Goal: Information Seeking & Learning: Compare options

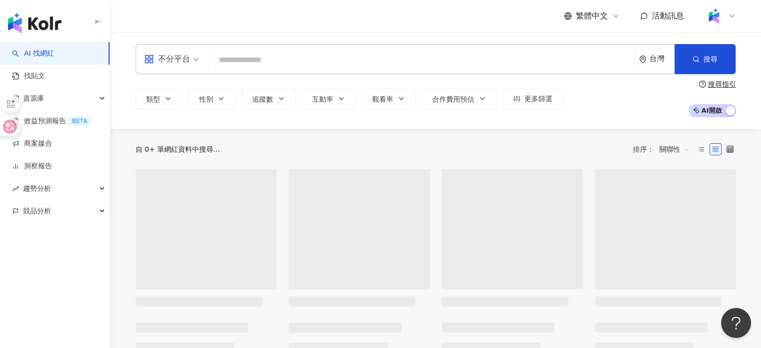
click at [252, 64] on input "search" at bounding box center [421, 60] width 417 height 19
type input "*"
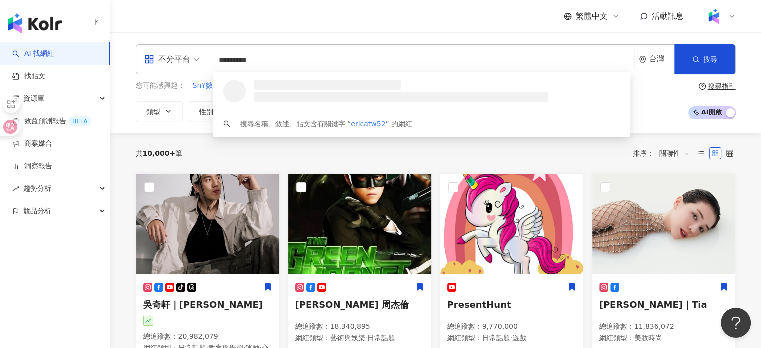
type input "**********"
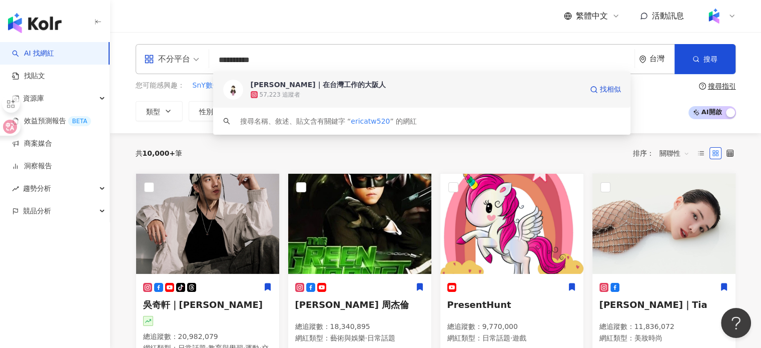
click at [301, 88] on div "[PERSON_NAME]｜在台灣工作的大阪人" at bounding box center [318, 85] width 135 height 10
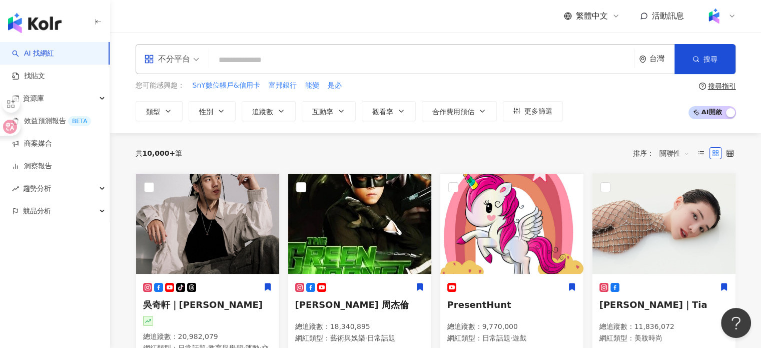
click at [448, 66] on input "search" at bounding box center [421, 60] width 417 height 19
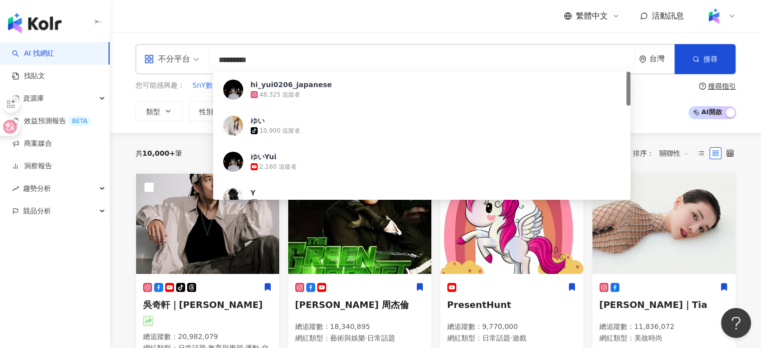
type input "**********"
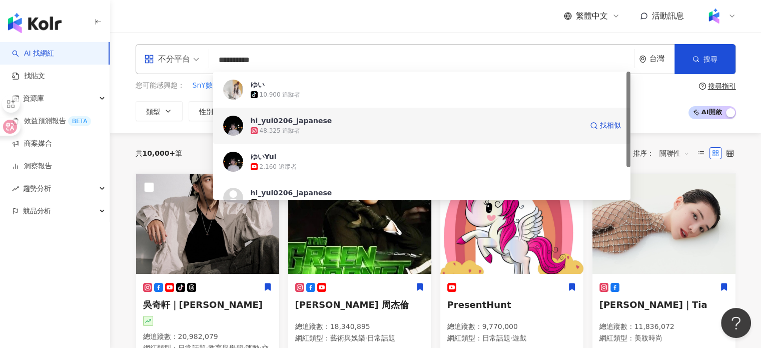
click at [325, 124] on span "hi_yui0206_japanese" at bounding box center [417, 121] width 332 height 10
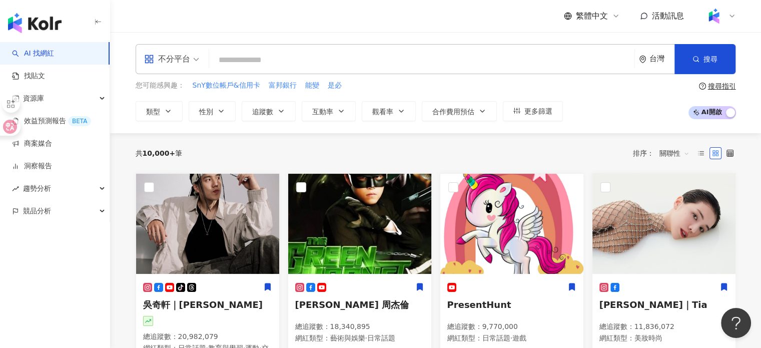
click at [314, 68] on input "search" at bounding box center [421, 60] width 417 height 19
click at [318, 54] on input "search" at bounding box center [421, 60] width 417 height 19
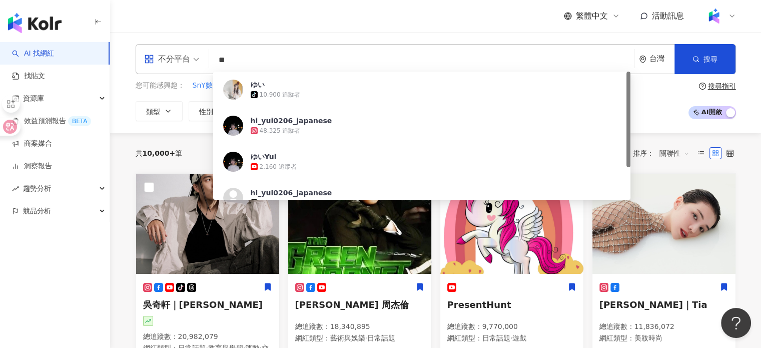
type input "*"
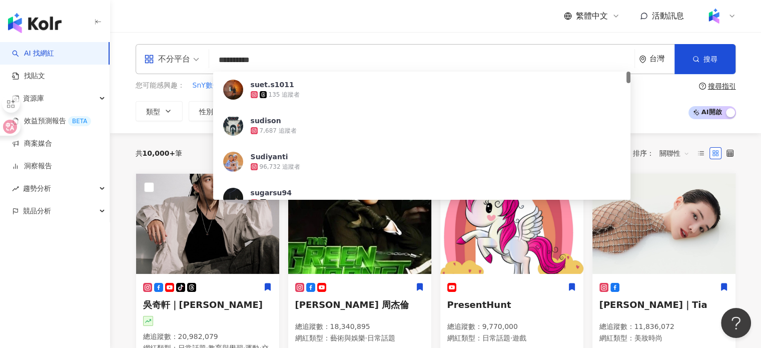
type input "**********"
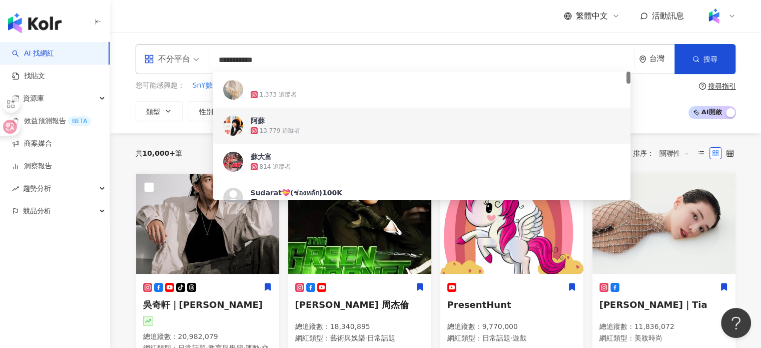
click at [299, 121] on span "阿蘇" at bounding box center [417, 121] width 332 height 10
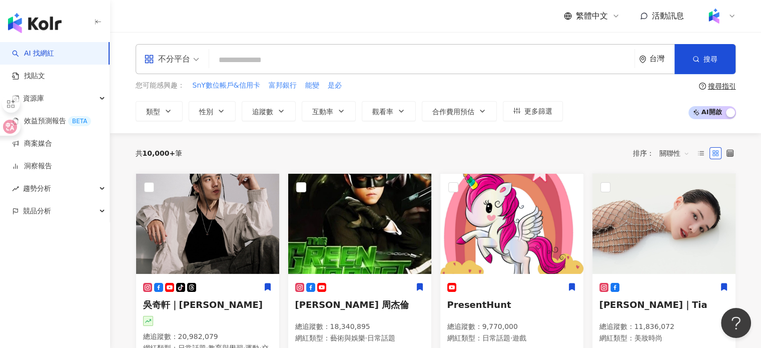
click at [314, 60] on input "search" at bounding box center [421, 60] width 417 height 19
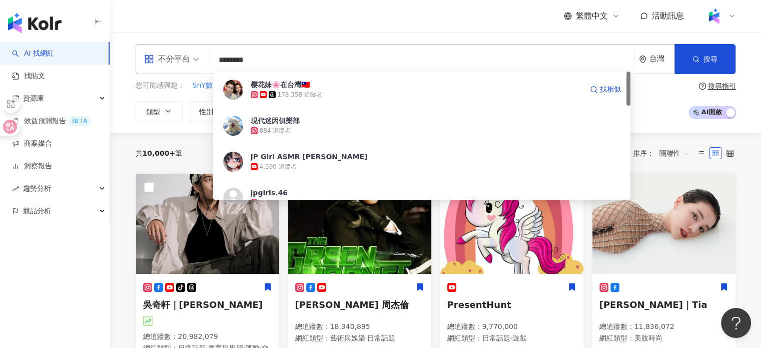
type input "*********"
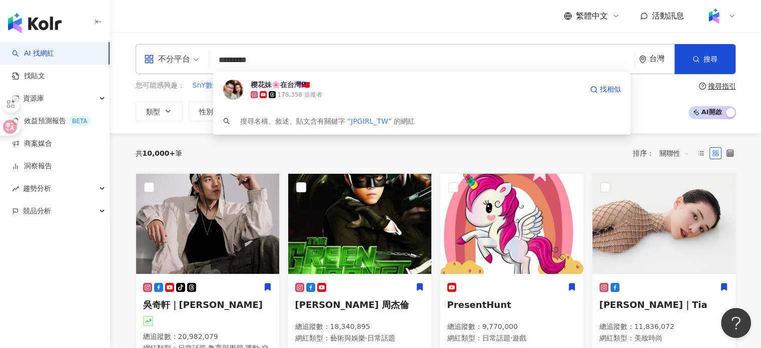
click at [332, 97] on div "178,358 追蹤者" at bounding box center [417, 95] width 332 height 10
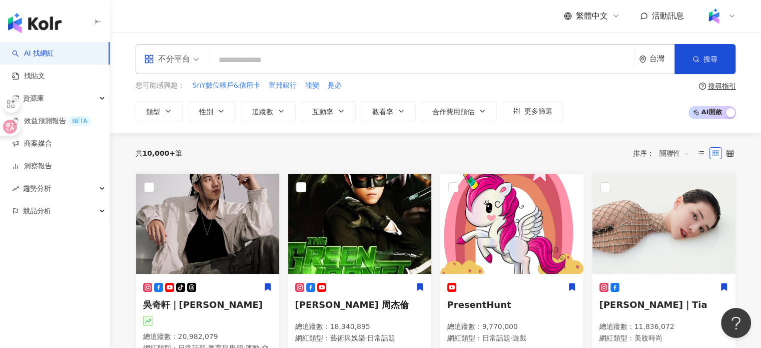
click at [313, 54] on input "search" at bounding box center [421, 60] width 417 height 19
type input "*"
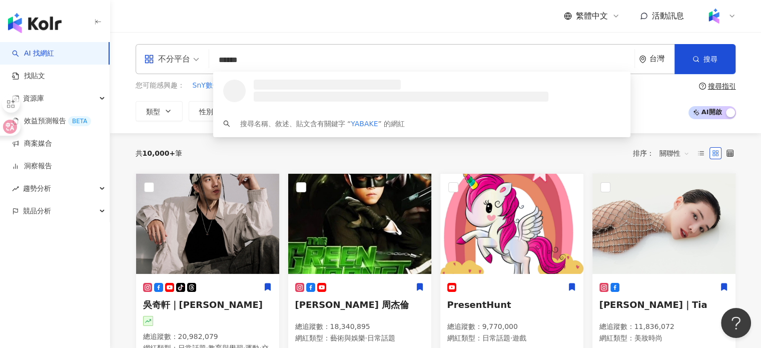
type input "*******"
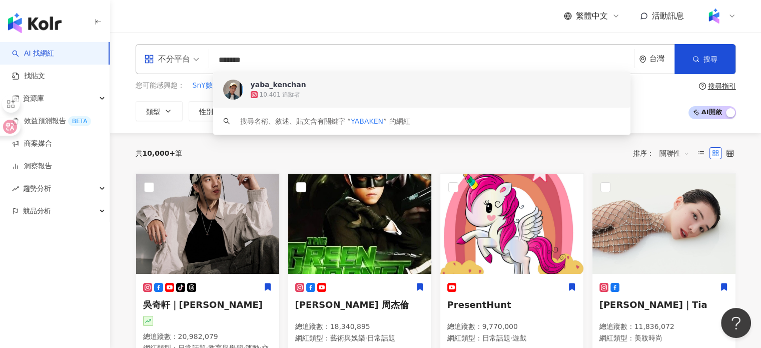
click at [316, 89] on span "yaba_kenchan" at bounding box center [417, 85] width 332 height 10
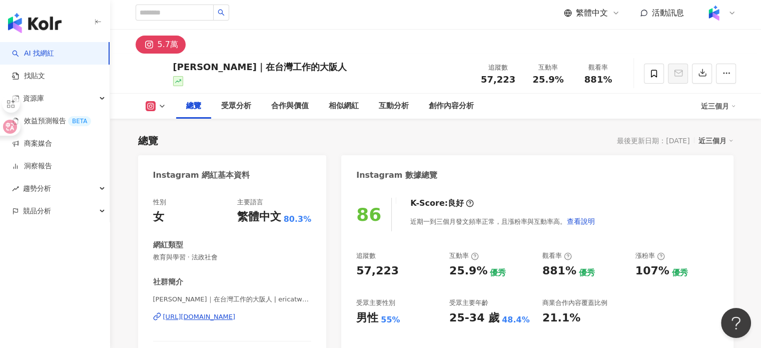
scroll to position [50, 0]
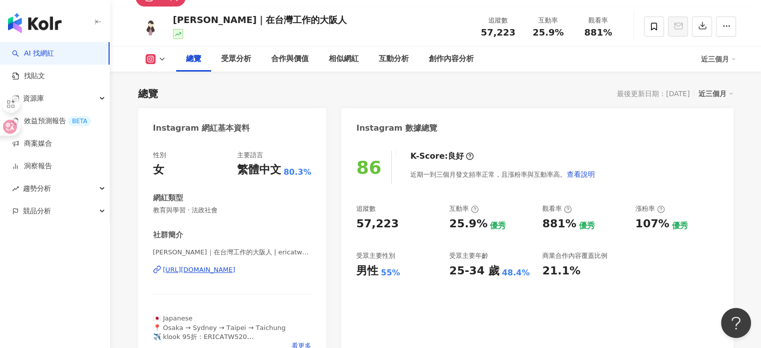
click at [236, 268] on div "https://www.instagram.com/ericatw520/" at bounding box center [199, 269] width 73 height 9
drag, startPoint x: 490, startPoint y: 29, endPoint x: 522, endPoint y: 31, distance: 32.1
click at [522, 31] on div "追蹤數 57,223" at bounding box center [498, 27] width 50 height 22
drag, startPoint x: 480, startPoint y: 30, endPoint x: 525, endPoint y: 34, distance: 44.7
click at [525, 34] on div "追蹤數 57,223 互動率 25.9% 觀看率 881%" at bounding box center [548, 27] width 150 height 30
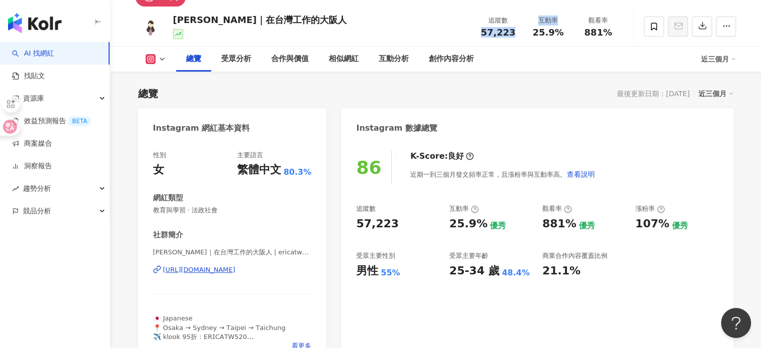
click at [491, 31] on span "57,223" at bounding box center [498, 32] width 35 height 11
drag, startPoint x: 514, startPoint y: 32, endPoint x: 479, endPoint y: 33, distance: 35.0
click at [479, 33] on div "57,223" at bounding box center [498, 33] width 38 height 10
copy span "57,223"
drag, startPoint x: 530, startPoint y: 29, endPoint x: 562, endPoint y: 32, distance: 32.2
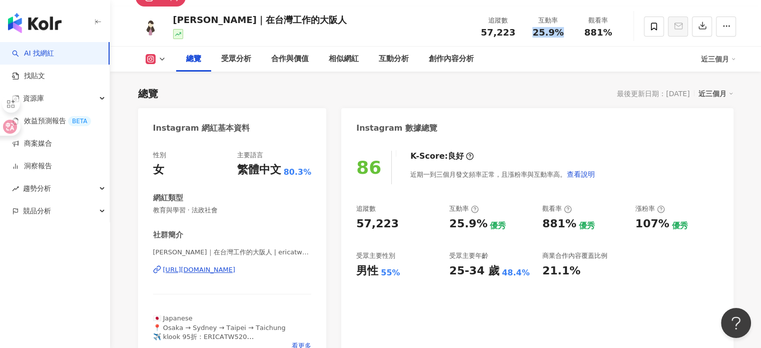
click at [562, 32] on div "25.9%" at bounding box center [548, 33] width 38 height 10
copy span "25.9%"
drag, startPoint x: 582, startPoint y: 32, endPoint x: 611, endPoint y: 36, distance: 28.7
click at [611, 36] on div "881%" at bounding box center [598, 33] width 38 height 10
copy span "881%"
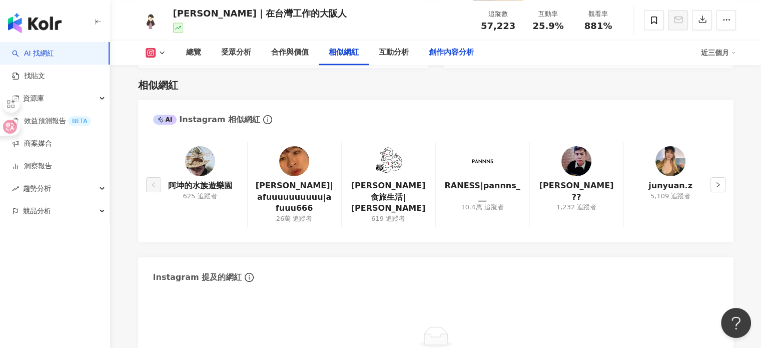
click at [433, 52] on div "創作內容分析" at bounding box center [451, 53] width 45 height 12
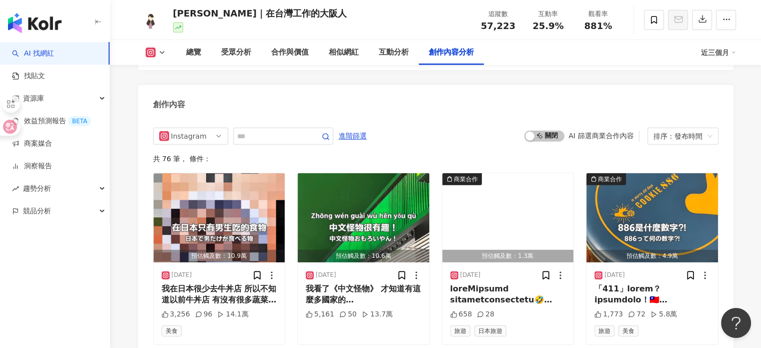
scroll to position [3111, 0]
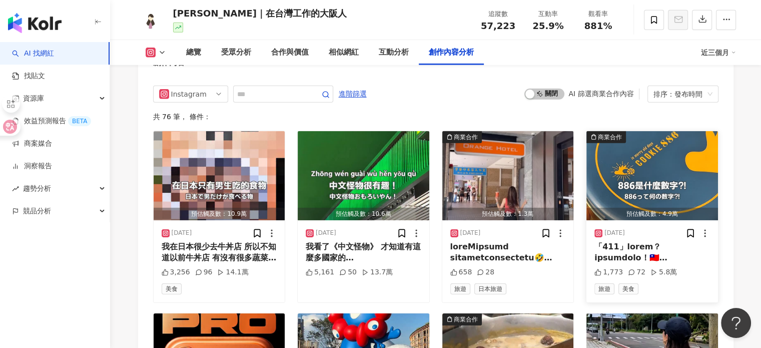
click at [663, 241] on div at bounding box center [652, 252] width 116 height 23
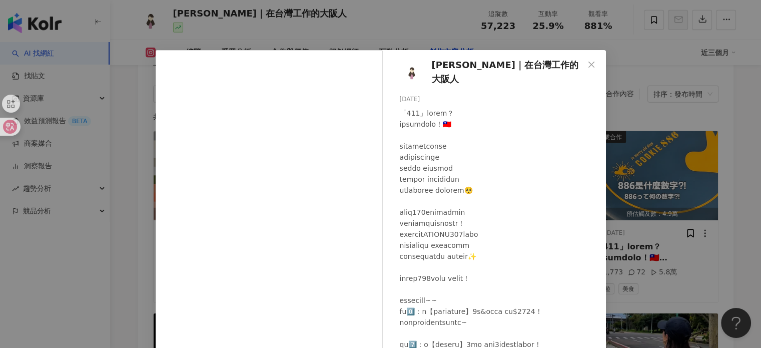
scroll to position [100, 0]
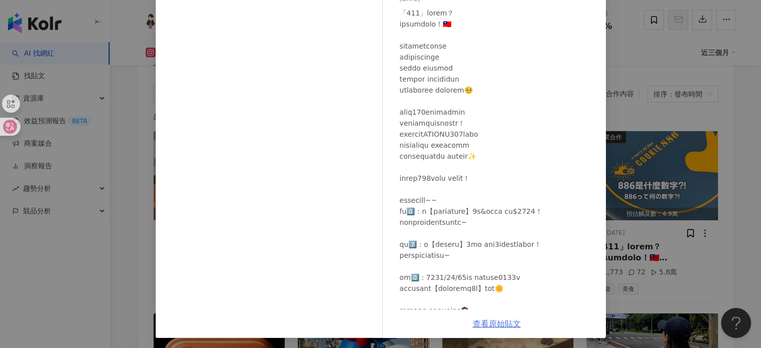
click at [486, 321] on link "查看原始貼文" at bounding box center [497, 324] width 48 height 10
click at [604, 76] on div "Erica｜在台灣工作的大阪人 2025/9/22 1,773 72 5.8萬 查看原始貼文" at bounding box center [380, 174] width 761 height 348
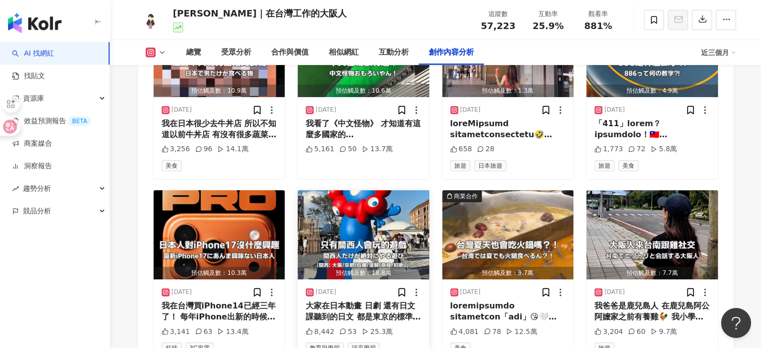
scroll to position [3211, 0]
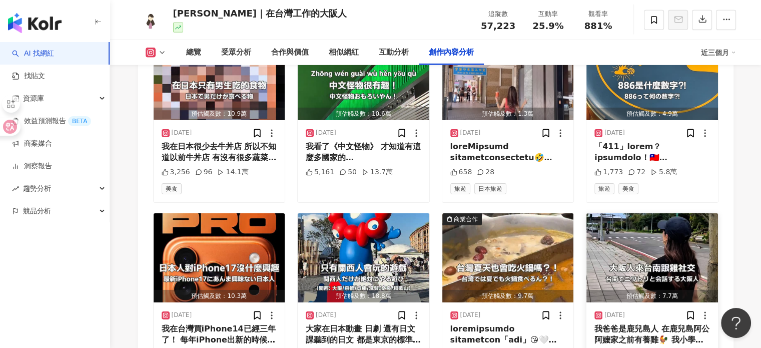
click at [644, 276] on img "button" at bounding box center [652, 257] width 132 height 89
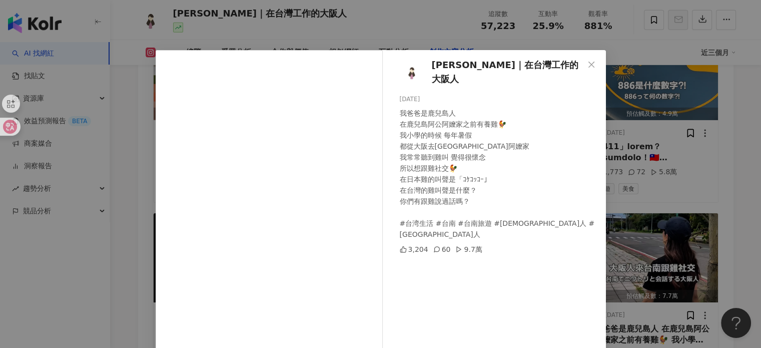
scroll to position [50, 0]
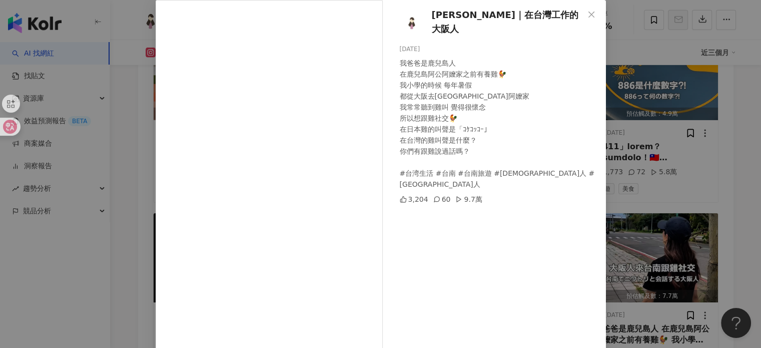
click at [635, 106] on div "Erica｜在台灣工作的大阪人 2025/9/14 我爸爸是鹿兒島人 在鹿兒島阿公阿嬤家之前有養雞🐓 我小學的時候 每年暑假 都從大阪去鹿兒島阿公阿嬤家 我常…" at bounding box center [380, 174] width 761 height 348
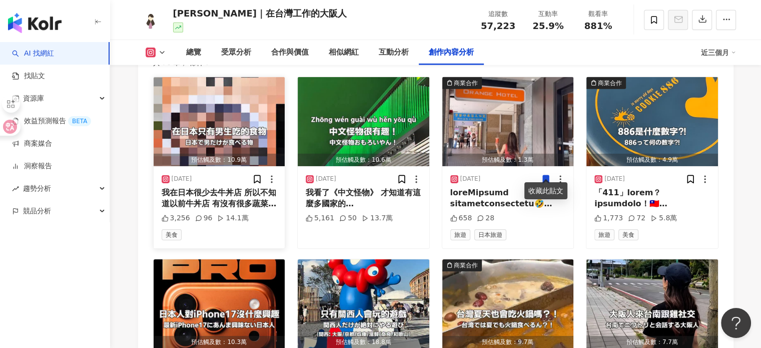
scroll to position [3161, 0]
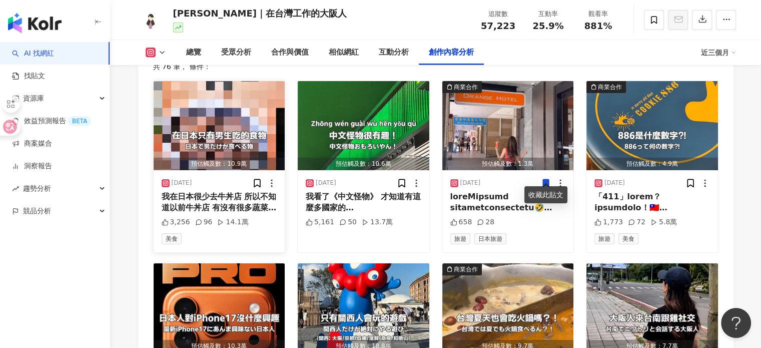
click at [249, 198] on div "我在日本很少去牛丼店 所以不知道以前牛丼店 有沒有很多蔬菜或小朋友的餐 在我心裡 牛丼店是男生一個人去的地方 女生一個人去要有一點勇氣 可是最近好像沒有那麼嚴…" at bounding box center [220, 202] width 116 height 23
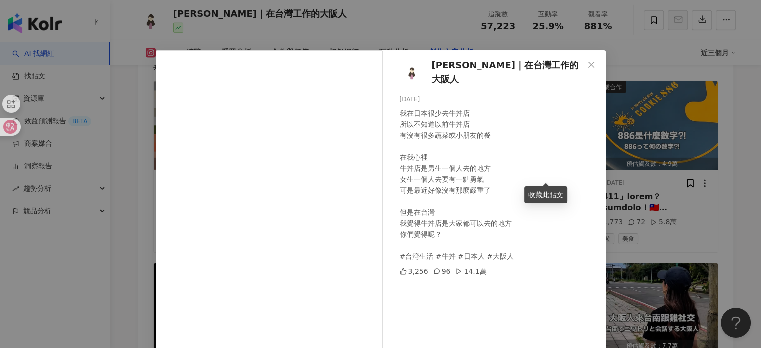
click at [613, 149] on div "Erica｜在台灣工作的大阪人 2025/9/29 我在日本很少去牛丼店 所以不知道以前牛丼店 有沒有很多蔬菜或小朋友的餐 在我心裡 牛丼店是男生一個人去的地…" at bounding box center [380, 174] width 761 height 348
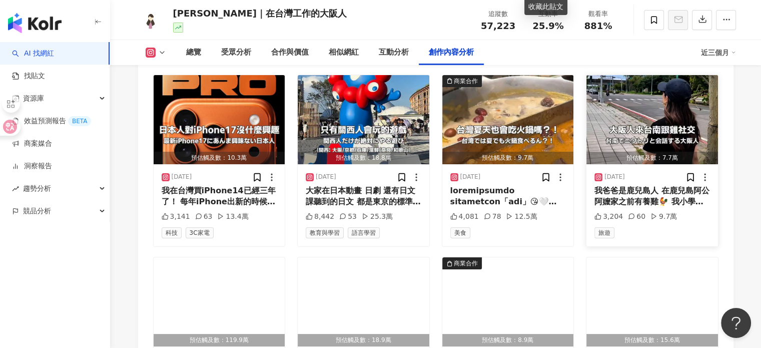
scroll to position [3361, 0]
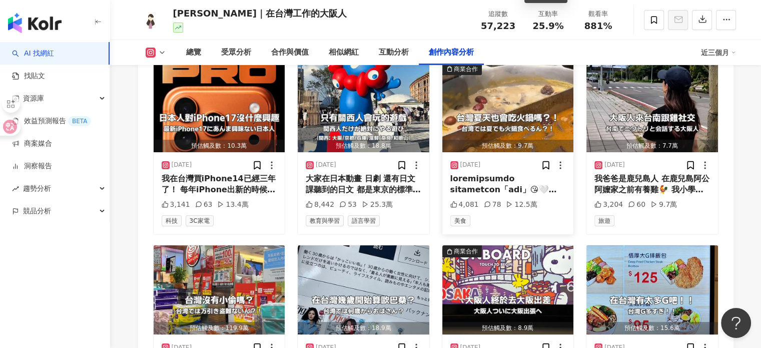
click at [523, 180] on div at bounding box center [508, 184] width 116 height 23
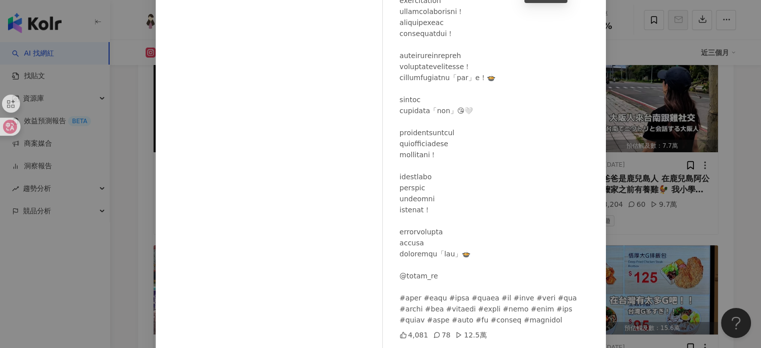
scroll to position [100, 0]
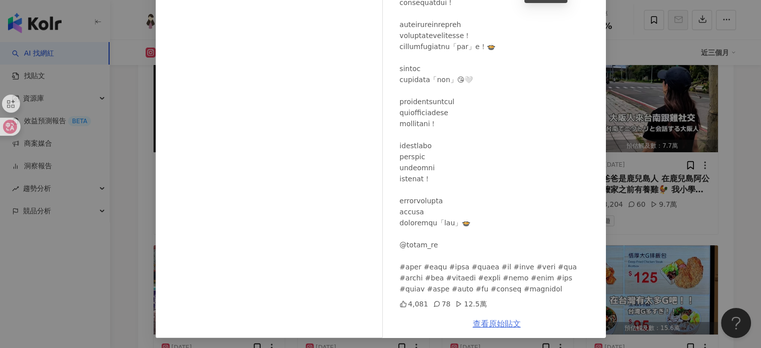
click at [481, 326] on link "查看原始貼文" at bounding box center [497, 324] width 48 height 10
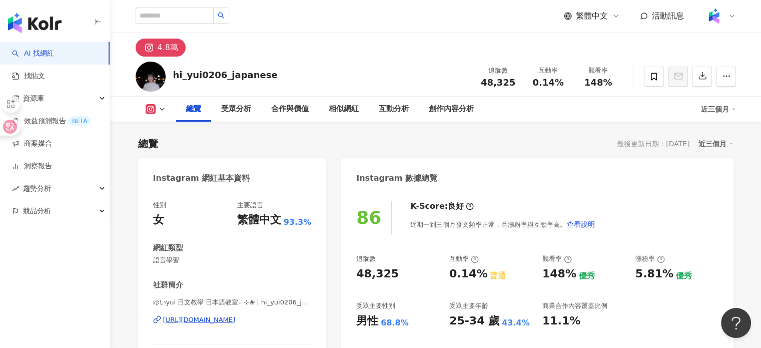
click at [236, 322] on div "[URL][DOMAIN_NAME]" at bounding box center [199, 319] width 73 height 9
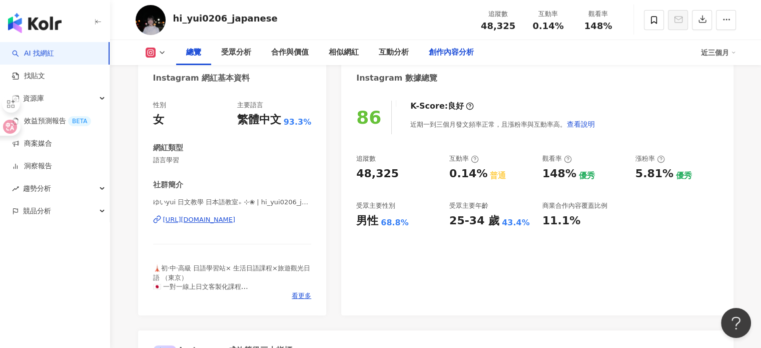
click at [443, 50] on div "創作內容分析" at bounding box center [451, 53] width 45 height 12
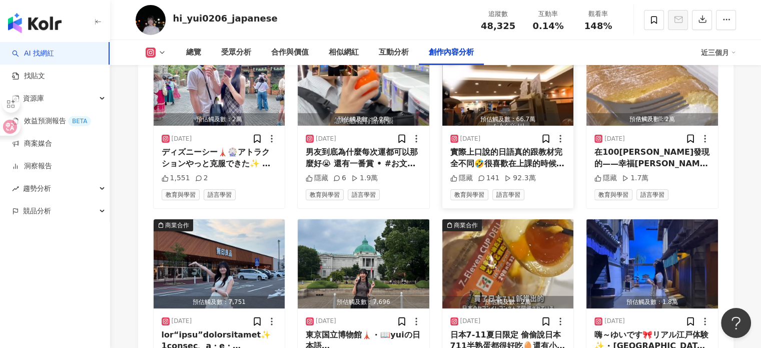
scroll to position [3436, 0]
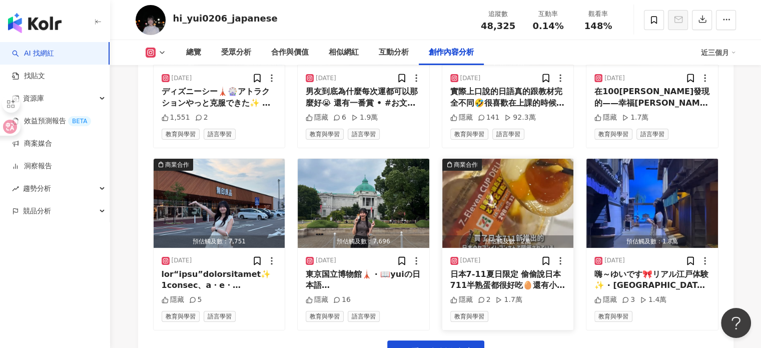
click at [516, 262] on div "2025/8/7" at bounding box center [508, 261] width 116 height 10
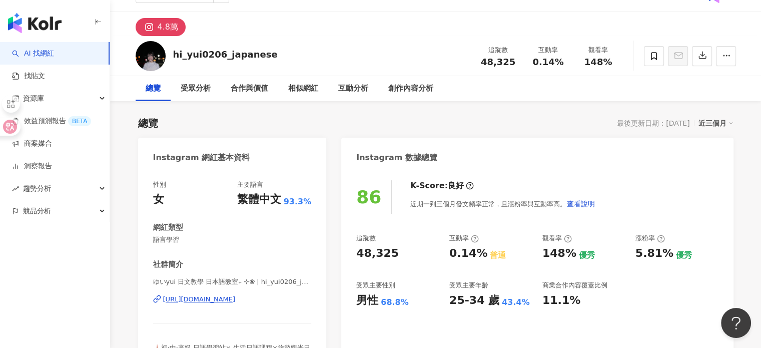
scroll to position [0, 0]
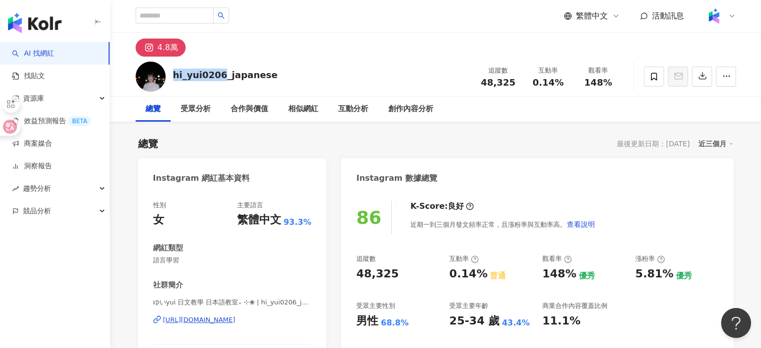
drag, startPoint x: 172, startPoint y: 75, endPoint x: 220, endPoint y: 73, distance: 48.1
click at [220, 73] on div "hi_yui0206_japanese 追蹤數 48,325 互動率 0.14% 觀看率 148%" at bounding box center [436, 77] width 641 height 40
copy div "hi_yui0206"
drag, startPoint x: 484, startPoint y: 83, endPoint x: 517, endPoint y: 85, distance: 33.6
click at [517, 85] on div "追蹤數 48,325" at bounding box center [498, 77] width 50 height 22
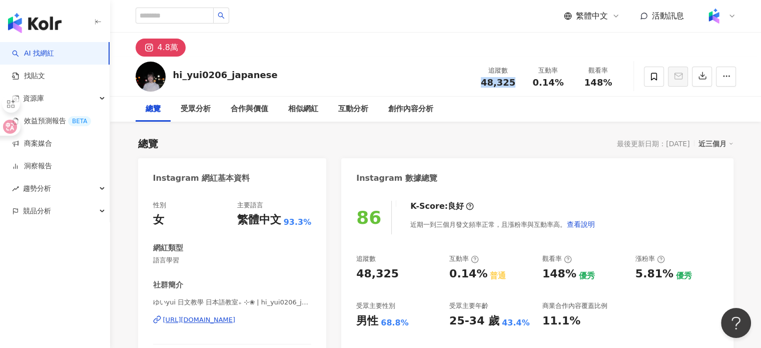
copy span "48,325"
click at [236, 319] on div "https://www.instagram.com/hi_yui0206_japanese/" at bounding box center [199, 319] width 73 height 9
copy span "48,325"
drag, startPoint x: 534, startPoint y: 84, endPoint x: 562, endPoint y: 88, distance: 28.3
click at [562, 88] on div "追蹤數 48,325 互動率 0.14% 觀看率 148%" at bounding box center [548, 77] width 150 height 30
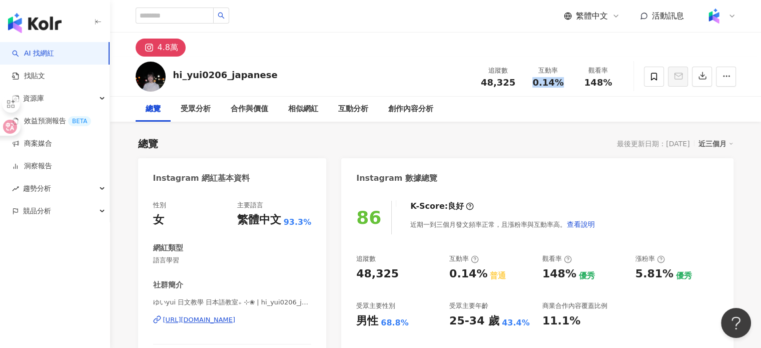
copy span "0.14%"
drag, startPoint x: 583, startPoint y: 80, endPoint x: 629, endPoint y: 78, distance: 45.1
click at [629, 78] on div "hi_yui0206_japanese 追蹤數 48,325 互動率 0.14% 觀看率 148%" at bounding box center [436, 77] width 641 height 40
copy span "148%"
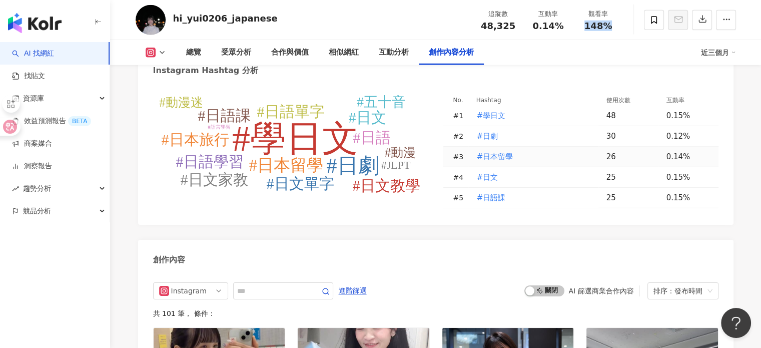
scroll to position [3153, 0]
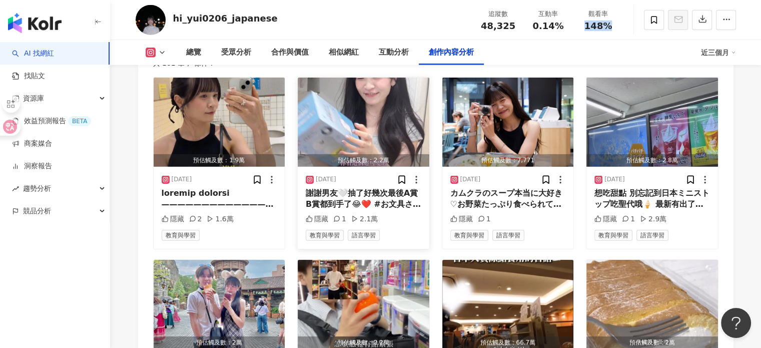
click at [384, 118] on img "button" at bounding box center [364, 122] width 132 height 89
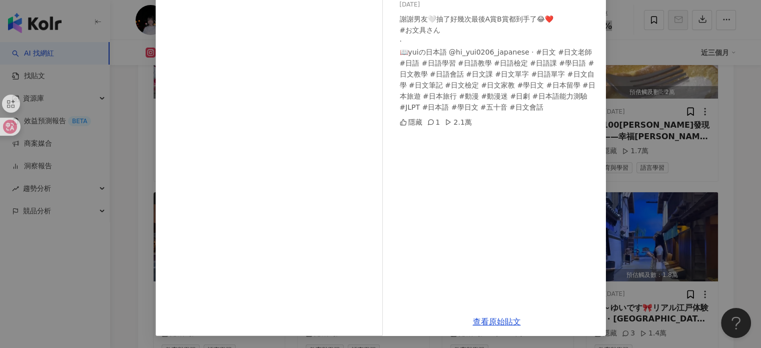
scroll to position [0, 0]
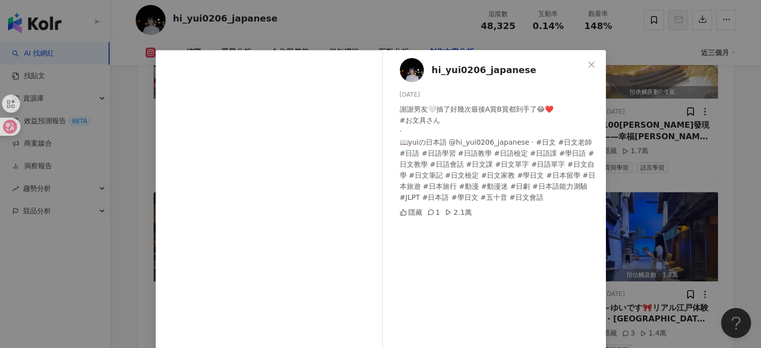
click at [637, 192] on div "hi_yui0206_japanese 2025/9/13 謝謝男友🤍抽了好幾次最後A賞B賞都到手了😂❤️ #お文具さん · 📖yuiの日本語 @hi_yui…" at bounding box center [380, 174] width 761 height 348
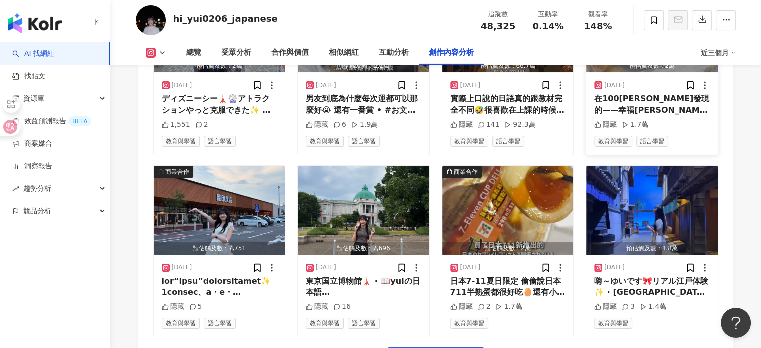
scroll to position [3503, 0]
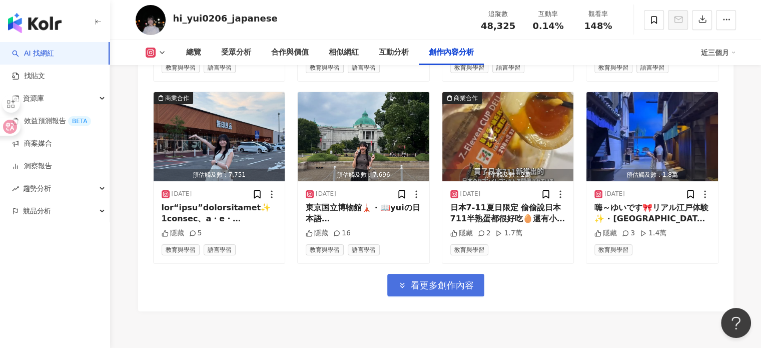
click at [464, 286] on span "看更多創作內容" at bounding box center [442, 285] width 63 height 11
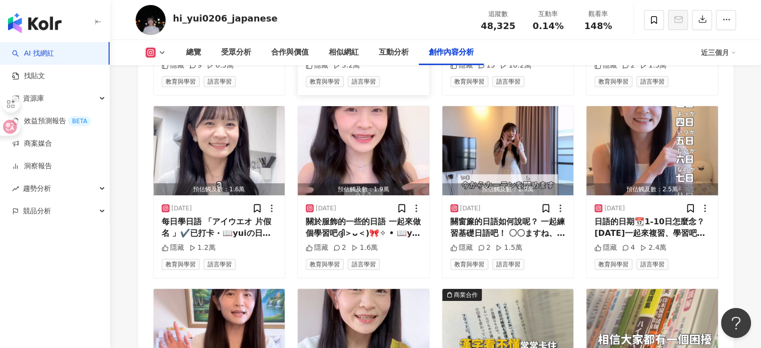
scroll to position [4053, 0]
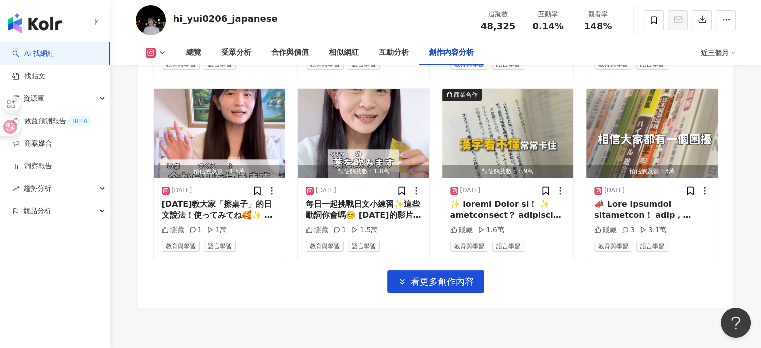
click at [446, 280] on span "看更多創作內容" at bounding box center [442, 281] width 63 height 11
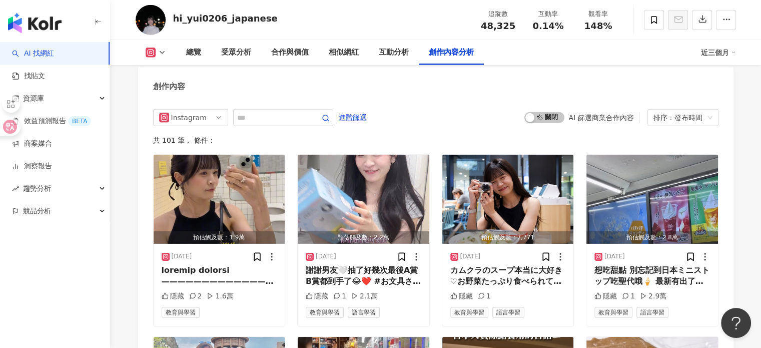
scroll to position [3003, 0]
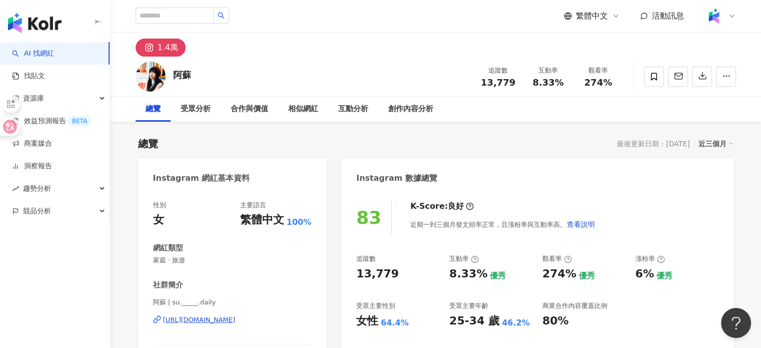
scroll to position [100, 0]
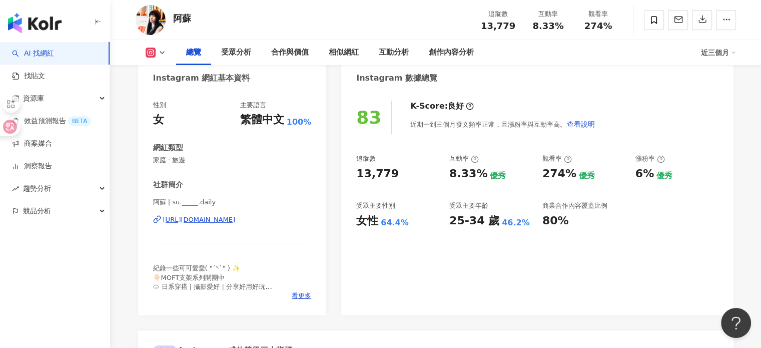
click at [236, 220] on div "https://www.instagram.com/su._____.daily/" at bounding box center [199, 219] width 73 height 9
drag, startPoint x: 481, startPoint y: 27, endPoint x: 513, endPoint y: 28, distance: 32.5
click at [513, 28] on div "13,779" at bounding box center [498, 26] width 38 height 10
copy span "13,779"
drag, startPoint x: 531, startPoint y: 23, endPoint x: 562, endPoint y: 32, distance: 32.7
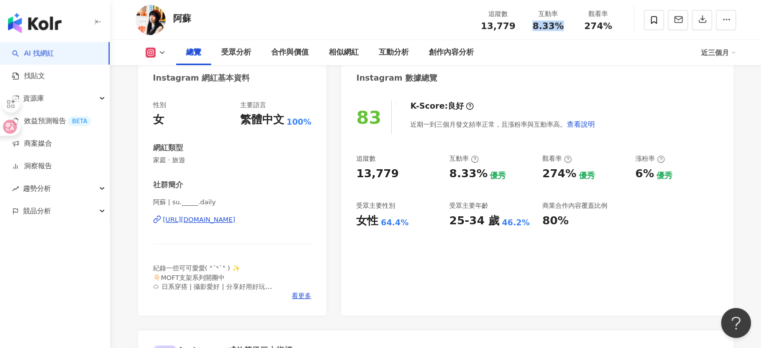
click at [562, 32] on div "追蹤數 13,779 互動率 8.33% 觀看率 274%" at bounding box center [548, 20] width 150 height 30
copy span "8.33%"
drag, startPoint x: 584, startPoint y: 28, endPoint x: 613, endPoint y: 32, distance: 28.7
click at [613, 32] on div "追蹤數 13,779 互動率 8.33% 觀看率 274%" at bounding box center [548, 20] width 150 height 30
copy span "274%"
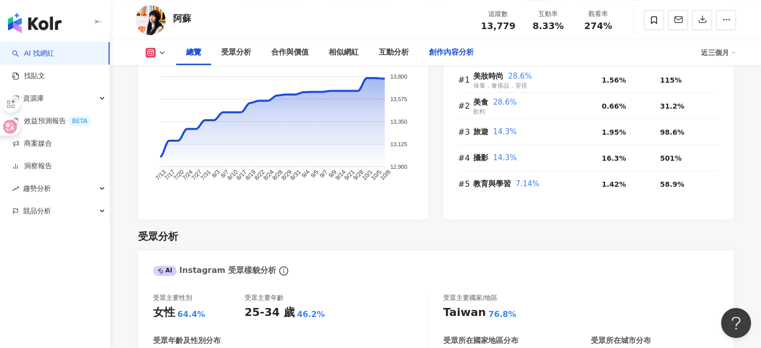
click at [466, 42] on div "創作內容分析" at bounding box center [451, 52] width 65 height 25
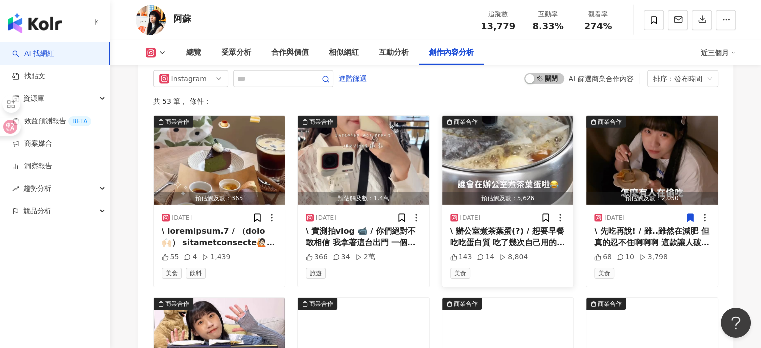
scroll to position [3300, 0]
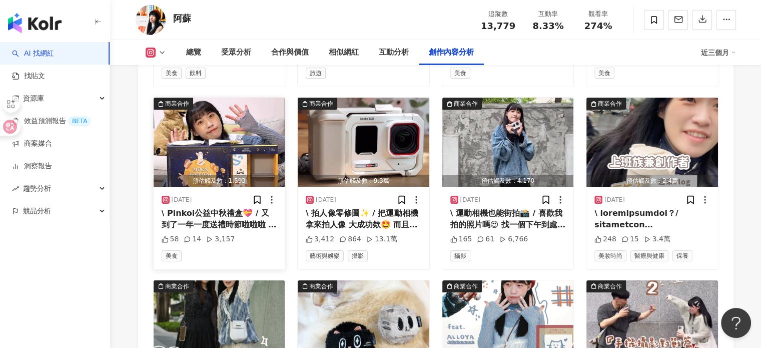
click at [237, 205] on div "2025/9/14" at bounding box center [220, 200] width 116 height 10
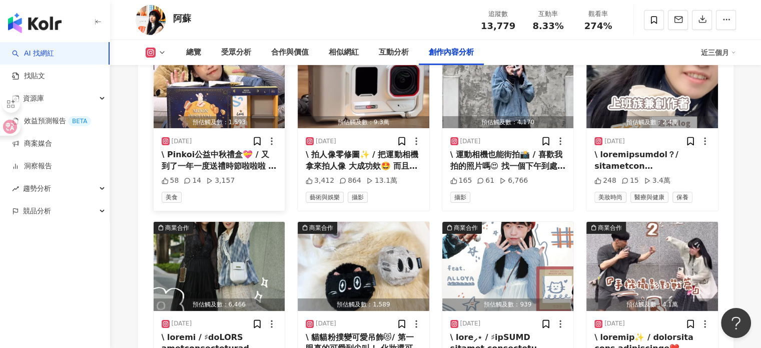
scroll to position [3500, 0]
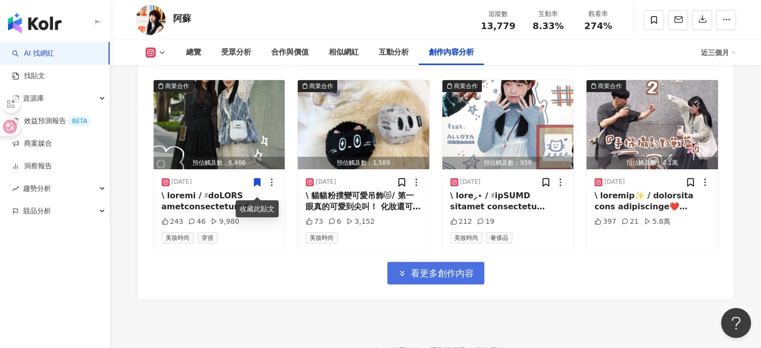
click at [463, 279] on span "看更多創作內容" at bounding box center [442, 273] width 63 height 11
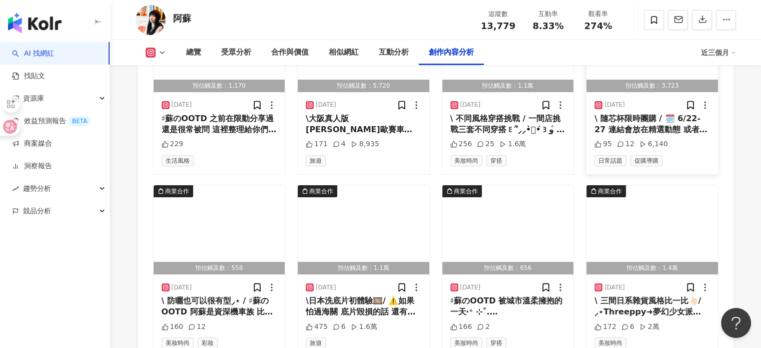
scroll to position [4000, 0]
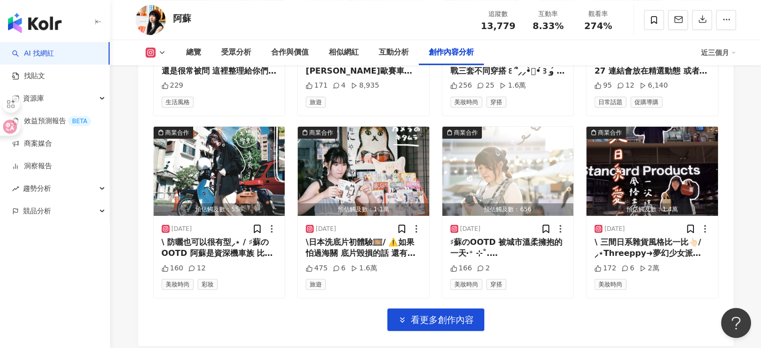
click at [452, 325] on span "看更多創作內容" at bounding box center [442, 319] width 63 height 11
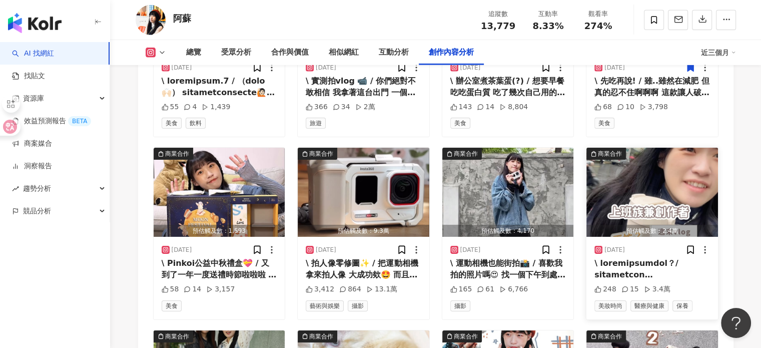
scroll to position [3150, 0]
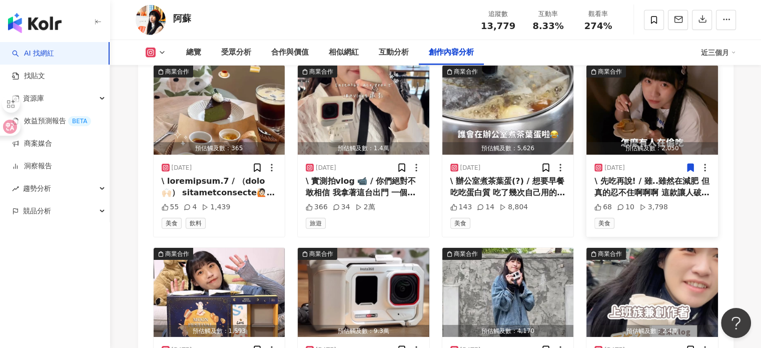
click at [667, 190] on div "\ 先吃再說! / 雖..雖然在減肥 但真的忍不住啊啊啊 這款讓人破戒的甜點✨ 就是 Winding曲徑的伯爵柳橙烤乳酪 🍊🧀 打開的瞬間 茶香直接飄出來～ …" at bounding box center [652, 187] width 116 height 23
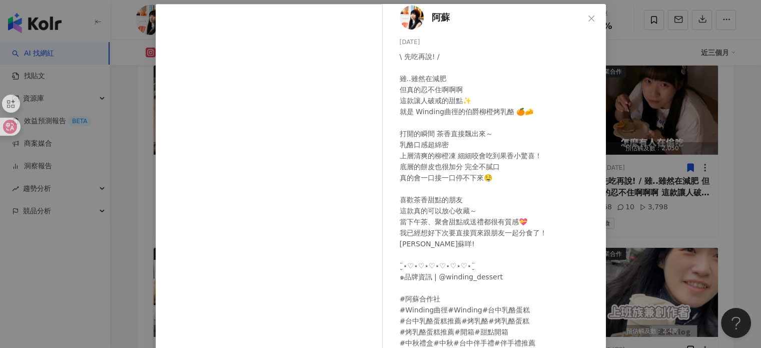
scroll to position [100, 0]
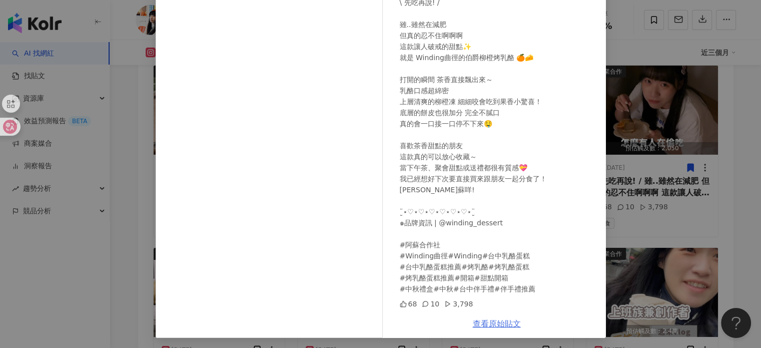
click at [489, 321] on link "查看原始貼文" at bounding box center [497, 324] width 48 height 10
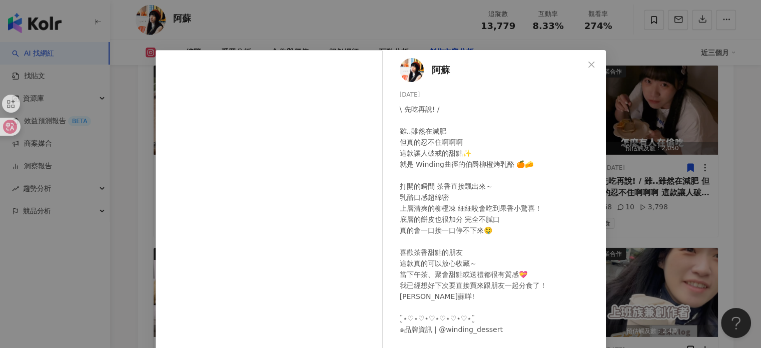
click at [673, 133] on div "阿蘇 2025/9/26 \ 先吃再說! / 雖..雖然在減肥 但真的忍不住啊啊啊 這款讓人破戒的甜點✨ 就是 Winding曲徑的伯爵柳橙烤乳酪 🍊🧀 打開…" at bounding box center [380, 174] width 761 height 348
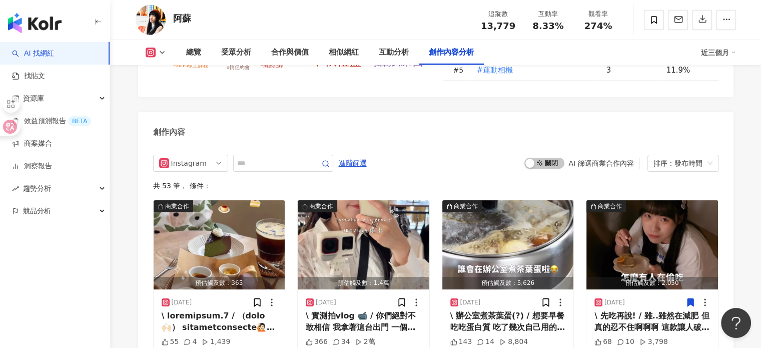
scroll to position [3000, 0]
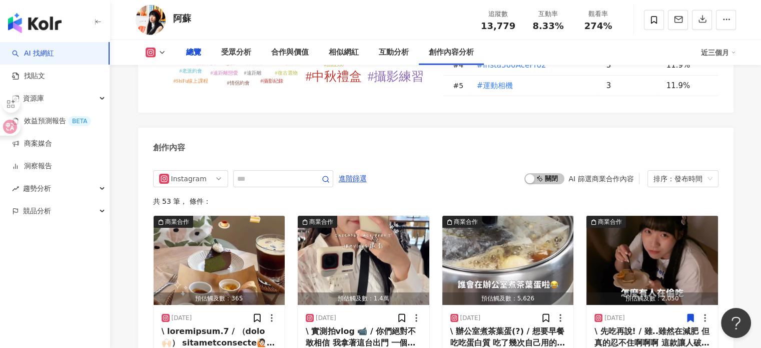
scroll to position [701, 0]
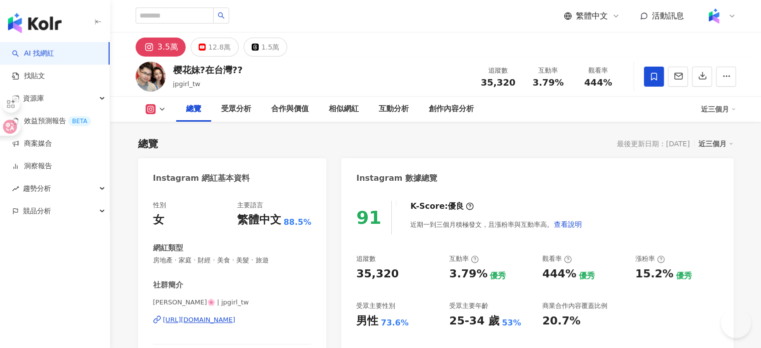
click at [222, 315] on div "https://www.instagram.com/jpgirl_tw/" at bounding box center [199, 319] width 73 height 9
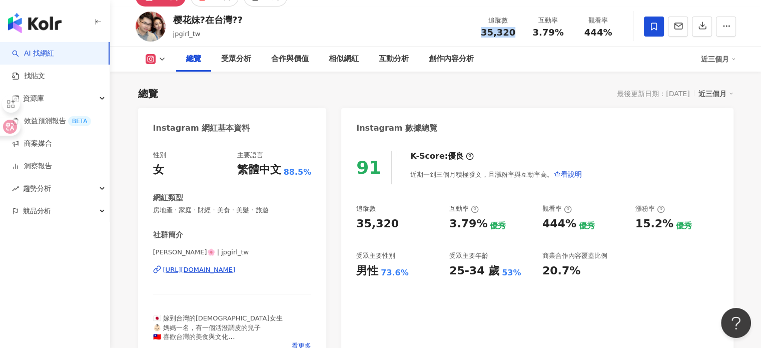
drag, startPoint x: 480, startPoint y: 34, endPoint x: 516, endPoint y: 36, distance: 35.6
click at [516, 36] on div "35,320" at bounding box center [498, 33] width 38 height 10
copy span "35,320"
drag, startPoint x: 528, startPoint y: 31, endPoint x: 566, endPoint y: 33, distance: 38.1
click at [566, 33] on div "互動率 3.79%" at bounding box center [548, 27] width 50 height 22
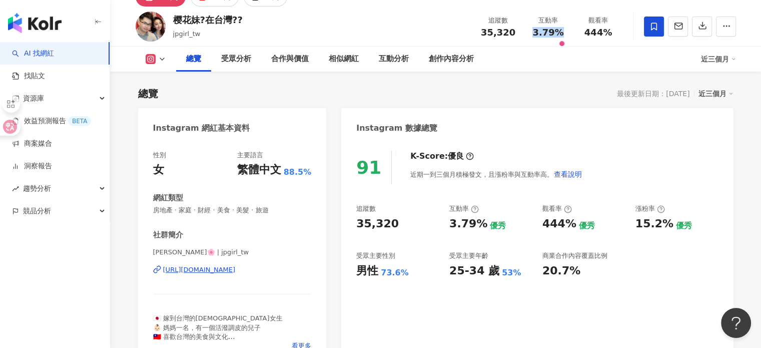
copy span "3.79%"
drag, startPoint x: 595, startPoint y: 34, endPoint x: 611, endPoint y: 34, distance: 15.5
click at [613, 34] on div "444%" at bounding box center [598, 33] width 38 height 10
copy span "444%"
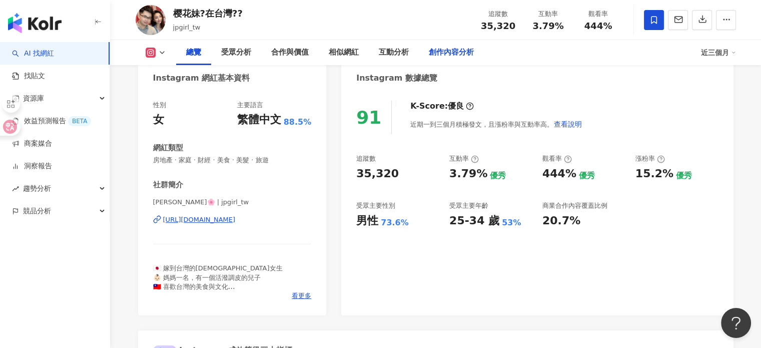
click at [434, 52] on div "創作內容分析" at bounding box center [451, 53] width 45 height 12
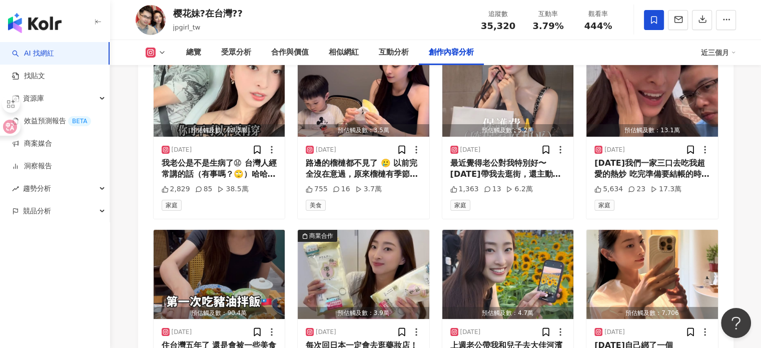
scroll to position [3461, 0]
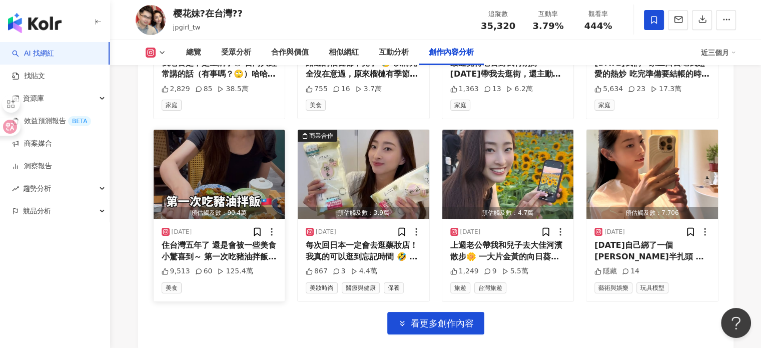
click at [228, 256] on div "住台灣五年了 還是會被一些美食小驚喜到～ 第一次吃豬油拌飯， 看起來簡單，結果一拌下去香味爆出來😍 真的好好吃喔🍚🤤 這家餐廳是 📍稻舍食館 Rice & S…" at bounding box center [220, 251] width 116 height 23
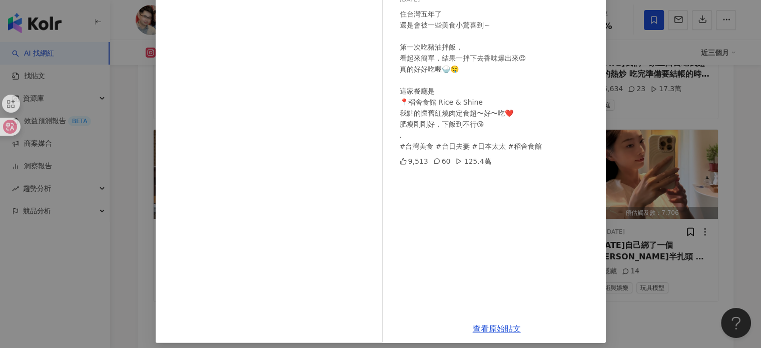
scroll to position [100, 0]
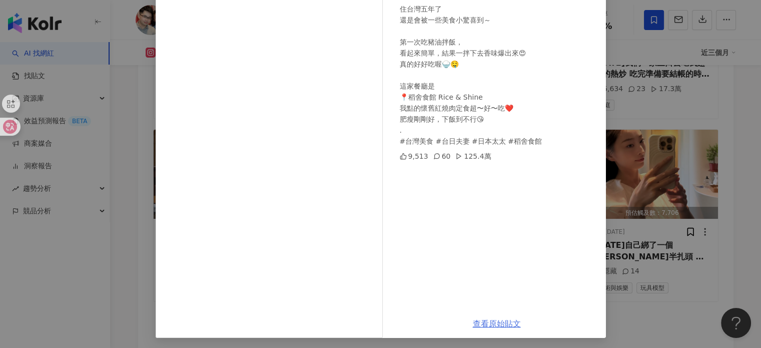
click at [476, 319] on link "查看原始貼文" at bounding box center [497, 324] width 48 height 10
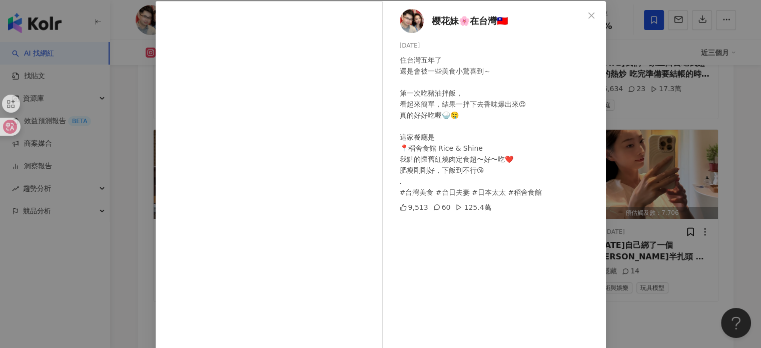
scroll to position [0, 0]
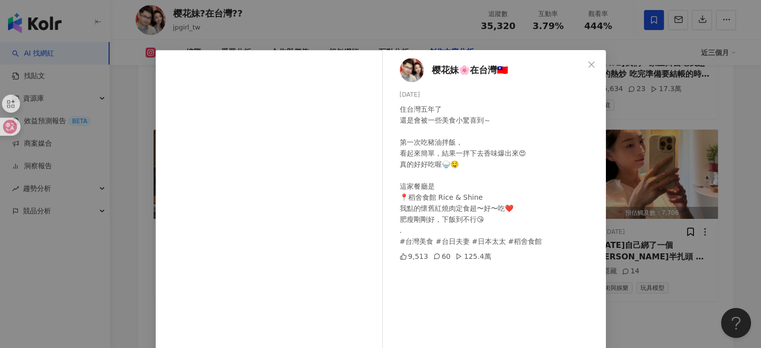
click at [658, 108] on div "樱花妹🌸在台灣🇹🇼 2025/9/23 住台灣五年了 還是會被一些美食小驚喜到～ 第一次吃豬油拌飯， 看起來簡單，結果一拌下去香味爆出來😍 真的好好吃喔🍚🤤 …" at bounding box center [380, 174] width 761 height 348
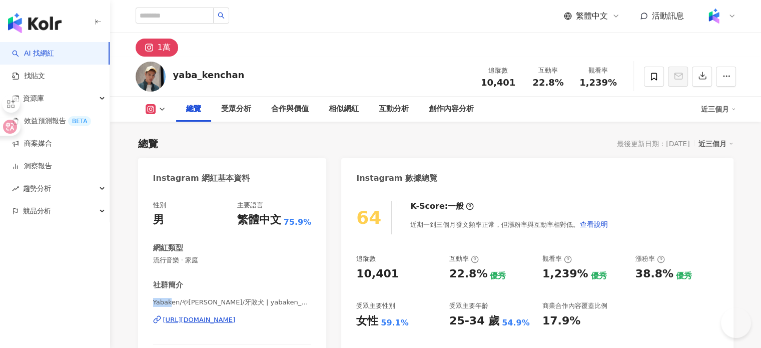
drag, startPoint x: 149, startPoint y: 305, endPoint x: 252, endPoint y: 273, distance: 107.5
click at [177, 304] on div "性別 男 主要語言 繁體中文 75.9% 網紅類型 流行音樂 · 家庭 社群簡介 Yabaken/やばけん/牙敗犬 | yabaken_chan [URL][…" at bounding box center [232, 303] width 189 height 225
copy span "Yabak"
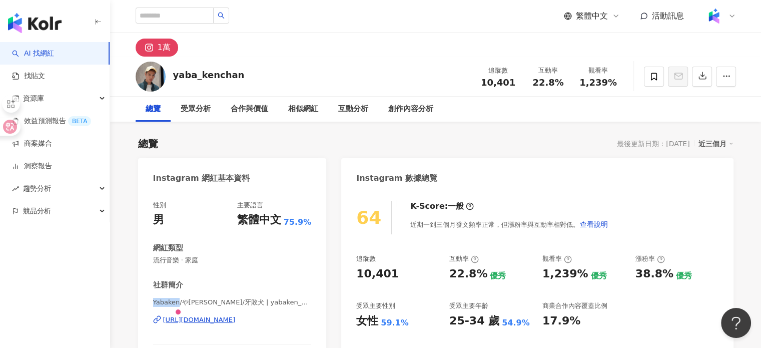
click at [224, 321] on div "[URL][DOMAIN_NAME]" at bounding box center [199, 319] width 73 height 9
drag, startPoint x: 482, startPoint y: 85, endPoint x: 512, endPoint y: 86, distance: 30.5
click at [512, 86] on div "10,401" at bounding box center [498, 83] width 38 height 10
copy span "10,401"
drag, startPoint x: 532, startPoint y: 84, endPoint x: 562, endPoint y: 82, distance: 30.6
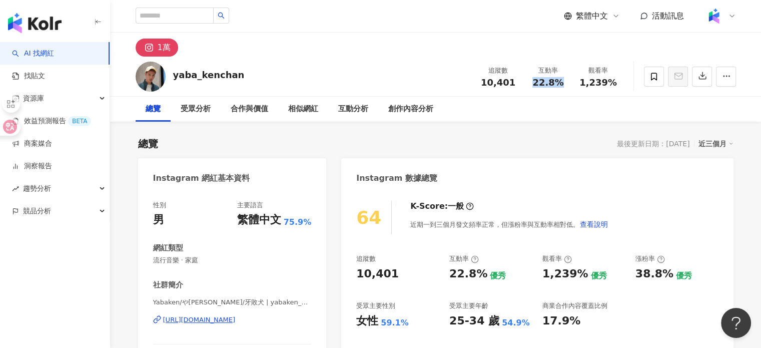
click at [562, 82] on div "22.8%" at bounding box center [548, 83] width 38 height 10
copy span "22.8%"
drag, startPoint x: 584, startPoint y: 80, endPoint x: 621, endPoint y: 84, distance: 36.3
click at [621, 84] on div "觀看率 1,239%" at bounding box center [598, 77] width 50 height 22
copy span "1,239%"
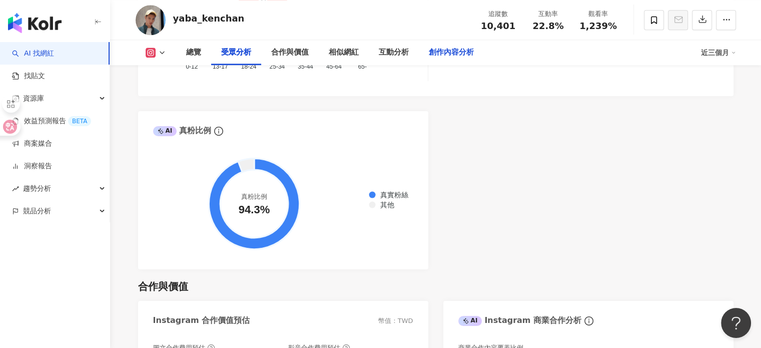
click at [439, 51] on div "創作內容分析" at bounding box center [451, 53] width 45 height 12
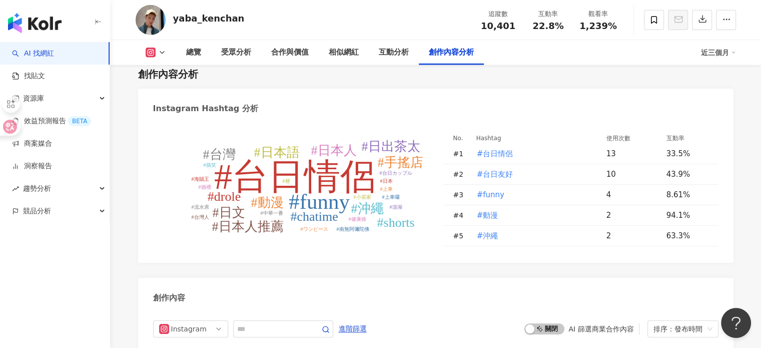
scroll to position [3123, 0]
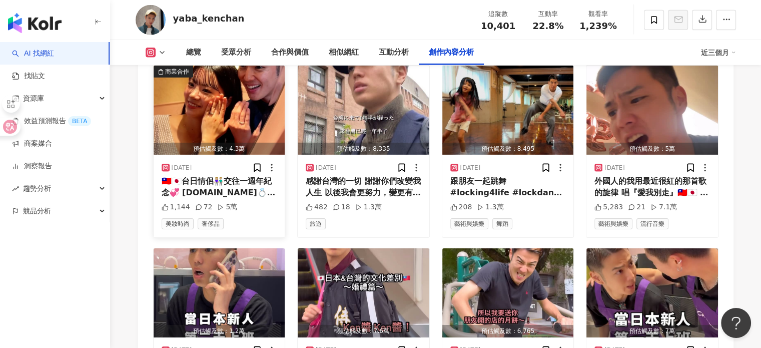
click at [244, 173] on div "[DATE]" at bounding box center [220, 168] width 116 height 10
click at [250, 198] on div "🇹🇼🇯🇵台日情侶👫🏼交往一週年紀念💞 [DOMAIN_NAME]💍 會知道這個品牌，是因為他們有迪士尼角色的珠寶✨ 完全是我心目中的飾品首選🥹🫶🏻💞 K.UN…" at bounding box center [220, 187] width 116 height 23
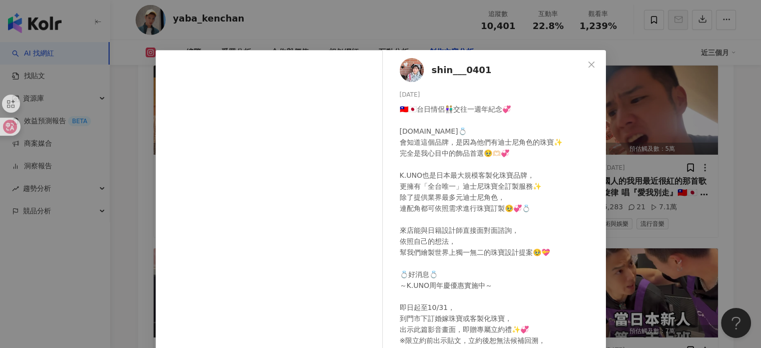
scroll to position [100, 0]
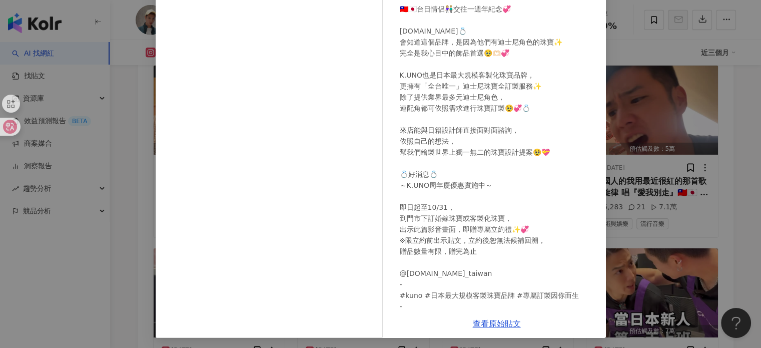
click at [602, 151] on div "shin___0401 [DATE] 🇹🇼🇯🇵台日情侶👫🏼交往一週年紀念💞 [DOMAIN_NAME]💍 會知道這個品牌，是因為他們有迪士尼角色的珠寶✨ 完全…" at bounding box center [497, 129] width 218 height 359
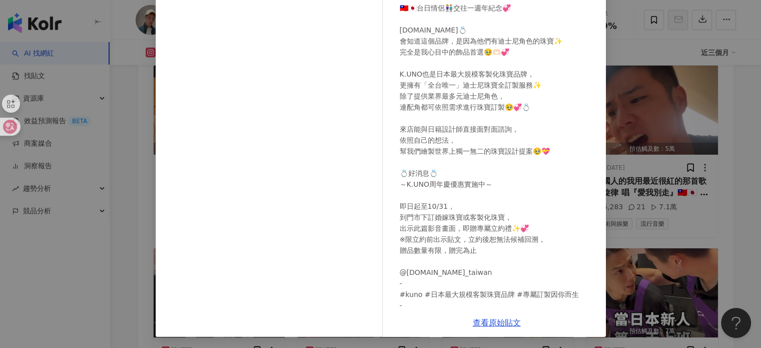
scroll to position [102, 0]
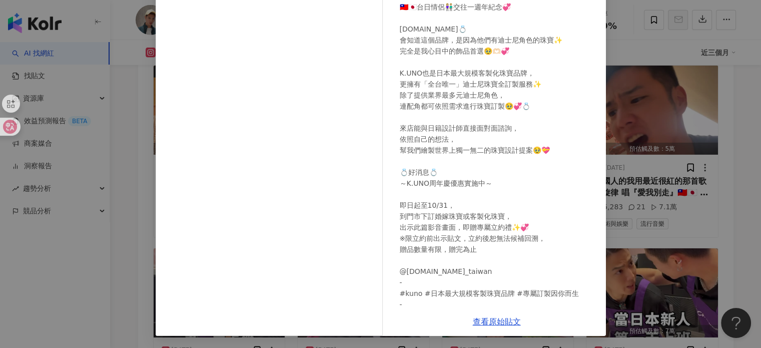
click at [678, 190] on div "shin___0401 [DATE] 🇹🇼🇯🇵台日情侶👫🏼交往一週年紀念💞 [DOMAIN_NAME]💍 會知道這個品牌，是因為他們有迪士尼角色的珠寶✨ 完全…" at bounding box center [380, 174] width 761 height 348
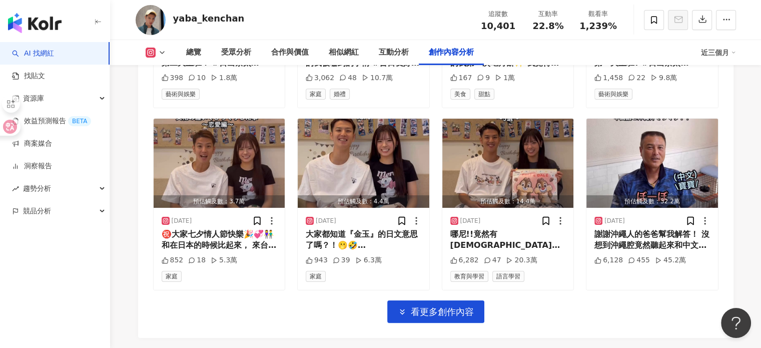
scroll to position [3543, 0]
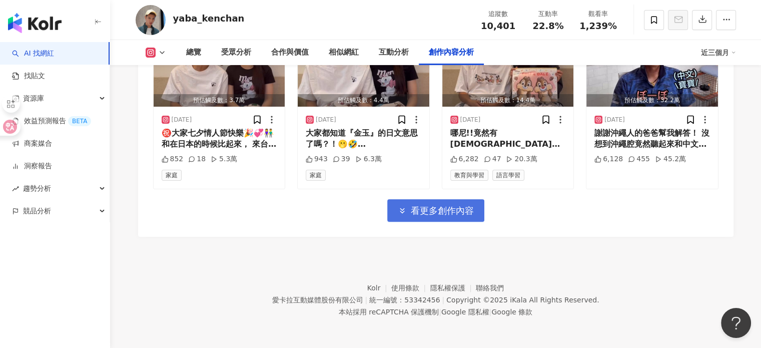
click at [450, 213] on span "看更多創作內容" at bounding box center [442, 210] width 63 height 11
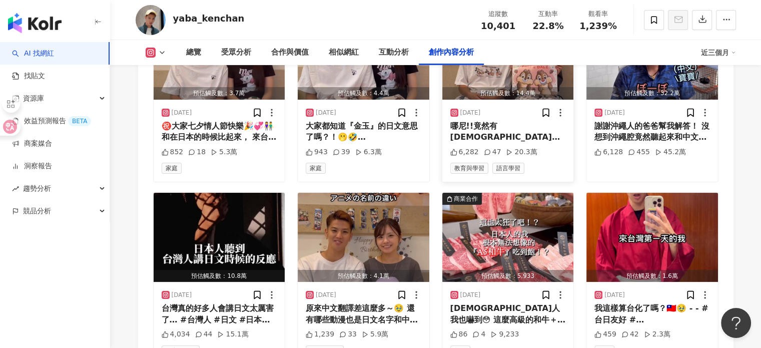
scroll to position [3643, 0]
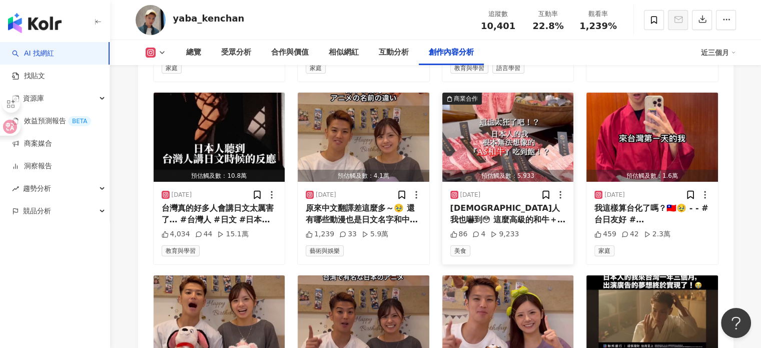
click at [530, 210] on div "[DEMOGRAPHIC_DATA]人我也嚇到😳 這麼高級的和牛＋海鮮吃到飽 竟然在台灣！🔥 這次來吃的是[GEOGRAPHIC_DATA]超人氣的 📍極鶴和…" at bounding box center [508, 214] width 116 height 23
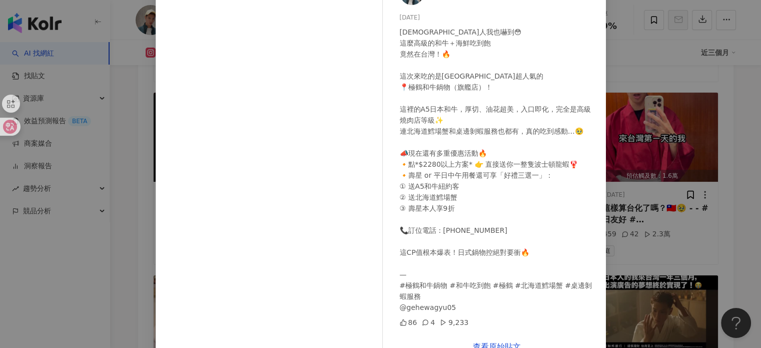
scroll to position [102, 0]
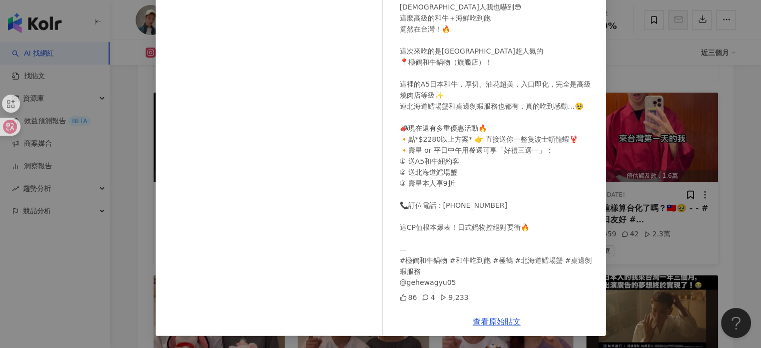
click at [635, 162] on div "yaba_kenchan [DATE] [DEMOGRAPHIC_DATA]人我也嚇到😳 這麼高級的和牛＋海鮮吃到飽 竟然在台灣！🔥 這次來吃的是[GEOGR…" at bounding box center [380, 174] width 761 height 348
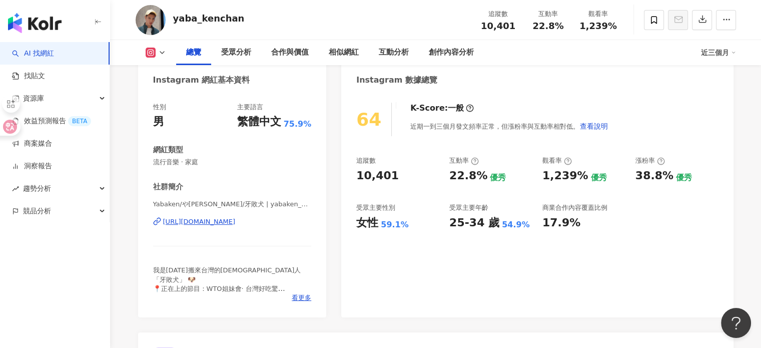
scroll to position [100, 0]
